Goal: Task Accomplishment & Management: Complete application form

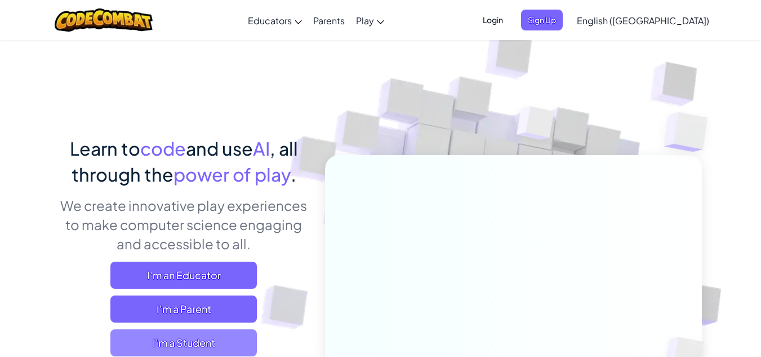
click at [190, 344] on span "I'm a Student" at bounding box center [183, 342] width 147 height 27
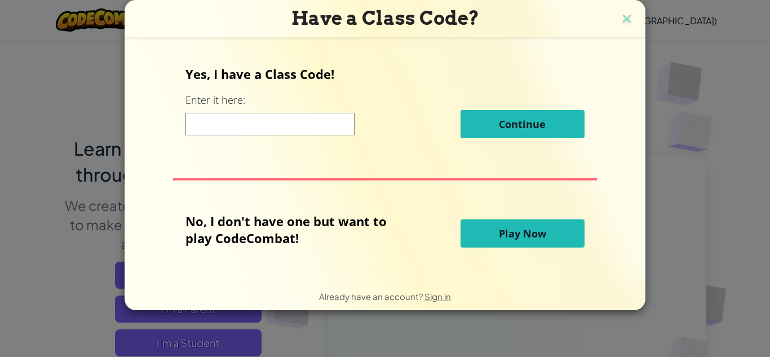
click at [259, 123] on input at bounding box center [269, 124] width 169 height 23
type input "FaceThinMouth"
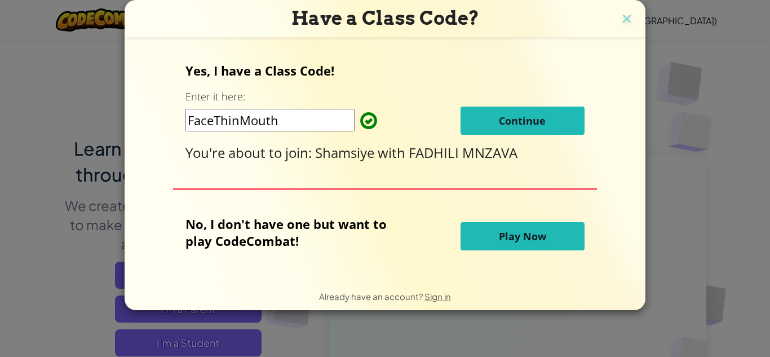
click at [481, 131] on button "Continue" at bounding box center [522, 121] width 124 height 28
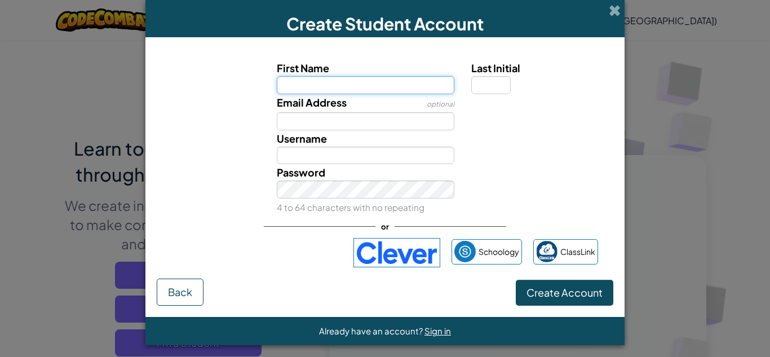
click at [360, 89] on input "First Name" at bounding box center [366, 85] width 178 height 18
type input "JAVIER MAULID"
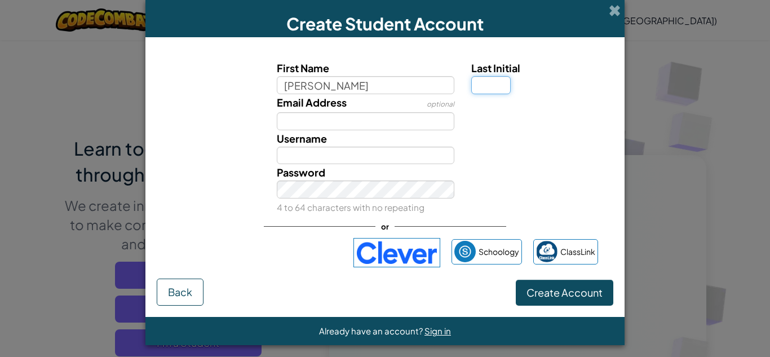
type input "JAVIER MAULID"
click at [482, 87] on input "Last Initial" at bounding box center [490, 85] width 39 height 18
type input "S"
type input "A"
type input "S"
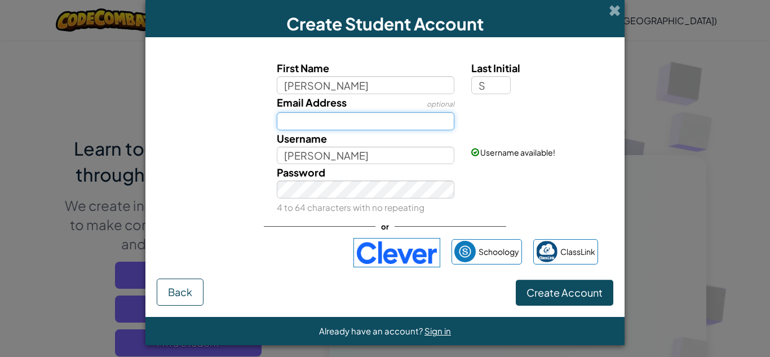
type input "JAVIER MAULID S"
click at [327, 127] on input "Email Address" at bounding box center [366, 121] width 178 height 18
type input "javiermaulid@gmail.com"
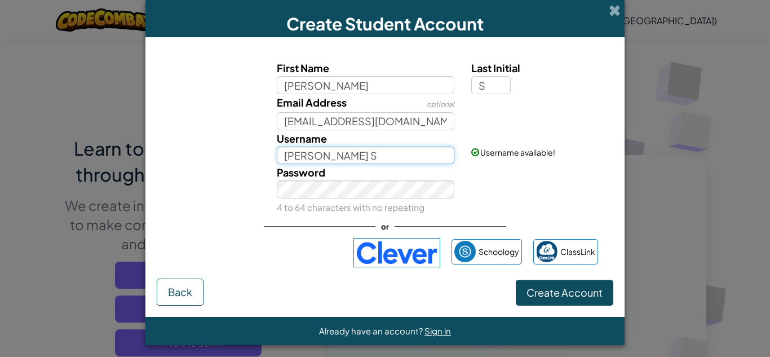
click at [312, 154] on input "JAVIER MAULID S" at bounding box center [366, 156] width 178 height 18
click at [395, 157] on input "JAVIERMAULID S" at bounding box center [366, 156] width 178 height 18
drag, startPoint x: 357, startPoint y: 158, endPoint x: 265, endPoint y: 160, distance: 91.3
click at [268, 160] on div "Username JAVIERMAULID" at bounding box center [365, 147] width 195 height 34
type input "JAVIERMAULID"
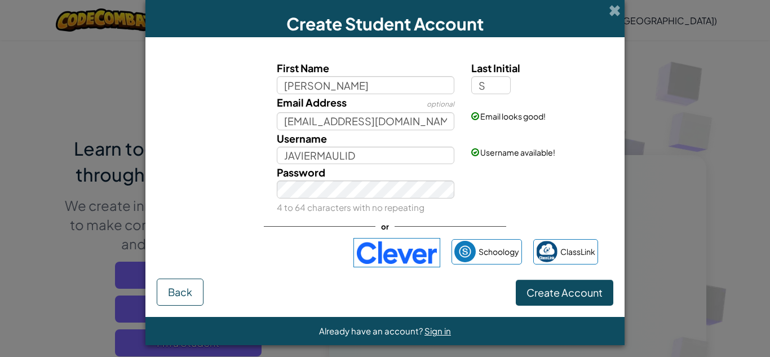
click at [487, 196] on div "Password 4 to 64 characters with no repeating" at bounding box center [385, 189] width 468 height 51
click at [546, 300] on button "Create Account" at bounding box center [564, 293] width 97 height 26
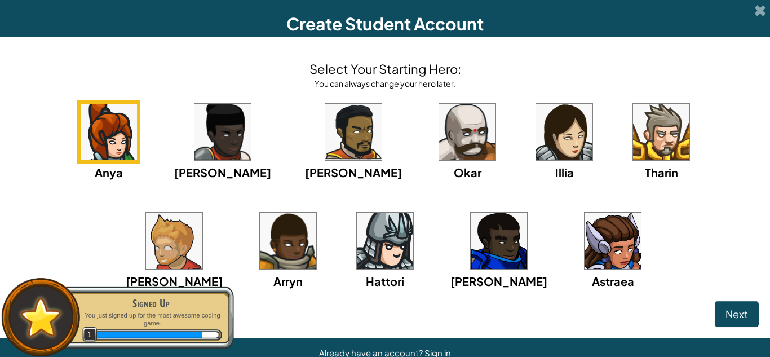
click at [202, 212] on img at bounding box center [174, 240] width 56 height 56
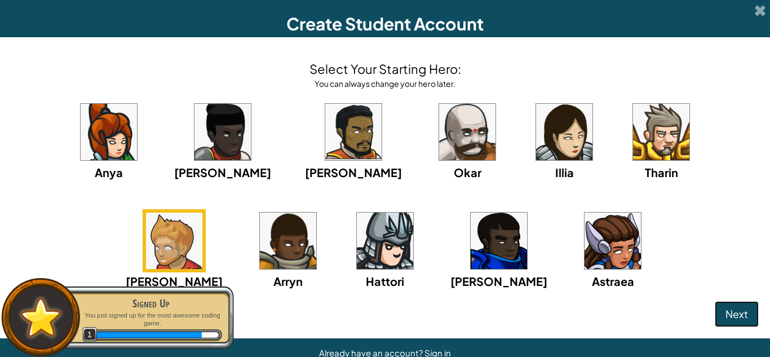
click at [725, 317] on span "Next" at bounding box center [736, 313] width 23 height 13
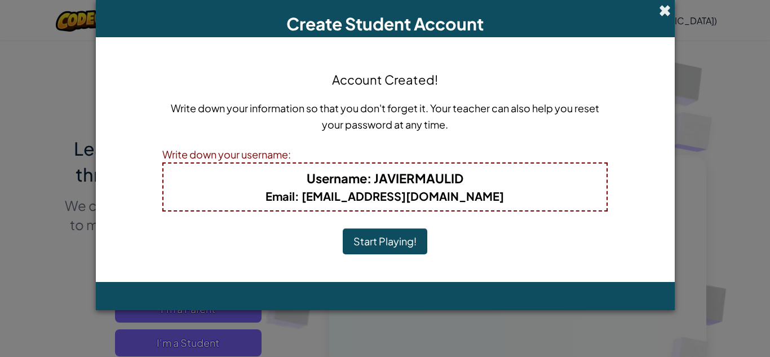
click at [666, 10] on span at bounding box center [665, 11] width 12 height 12
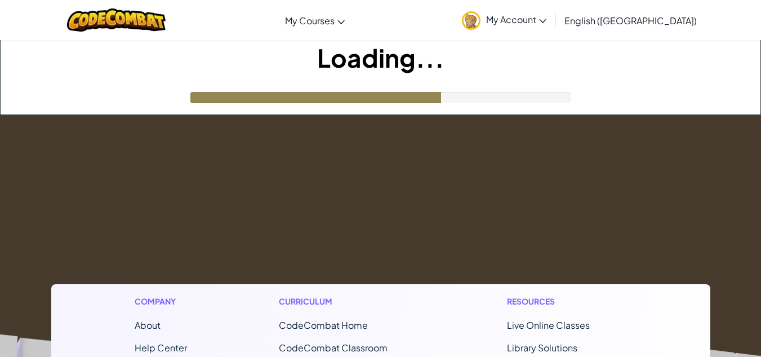
click at [547, 23] on icon at bounding box center [542, 21] width 7 height 4
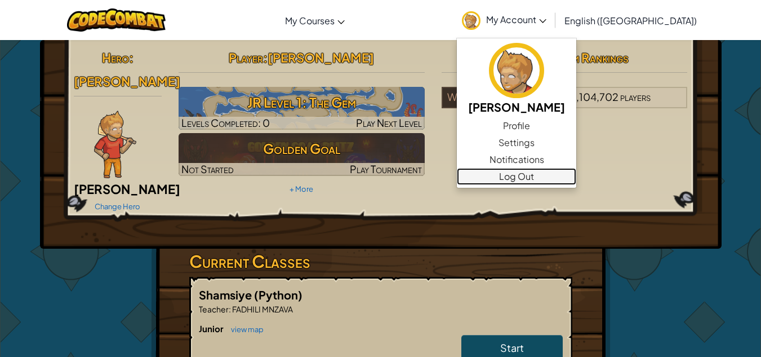
click at [563, 176] on link "Log Out" at bounding box center [516, 176] width 119 height 17
